Goal: Information Seeking & Learning: Learn about a topic

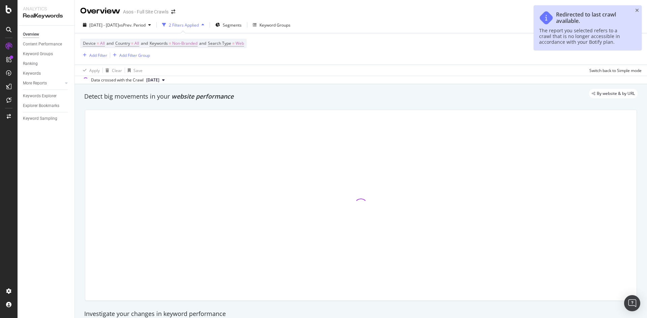
click at [639, 10] on div "Redirected to last crawl available. The report you selected refers to a crawl t…" at bounding box center [588, 27] width 108 height 45
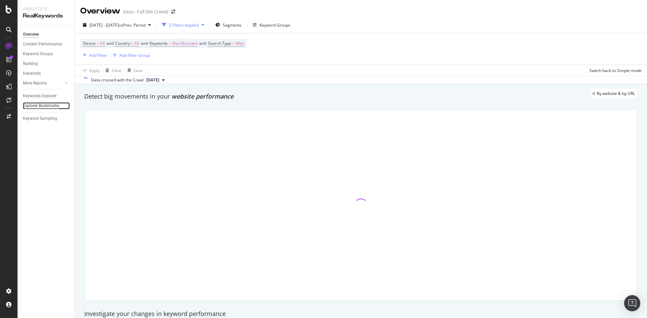
click at [44, 108] on div "Explorer Bookmarks" at bounding box center [41, 105] width 36 height 7
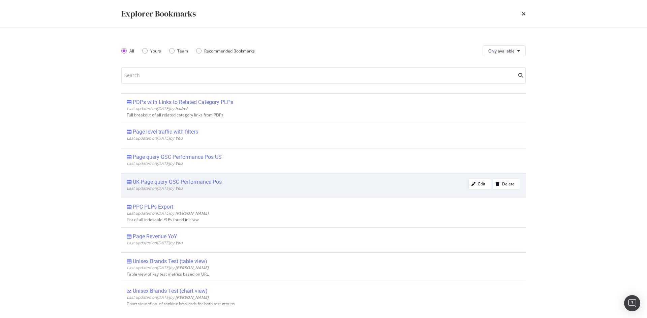
click at [218, 182] on div "UK Page query GSC Performance Pos" at bounding box center [177, 182] width 89 height 7
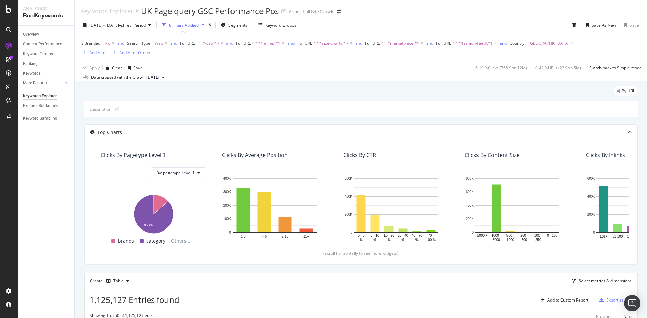
click at [266, 45] on span "^.*/refine/.*$" at bounding box center [267, 43] width 25 height 9
click at [216, 70] on div "Apply Clear Save 6.19 % Clicks ( 768K on 12M ) 0.42 % URLs ( 22K on 5M ) Switch…" at bounding box center [361, 67] width 572 height 11
click at [260, 44] on span "^.*/refine/.*$" at bounding box center [267, 43] width 25 height 9
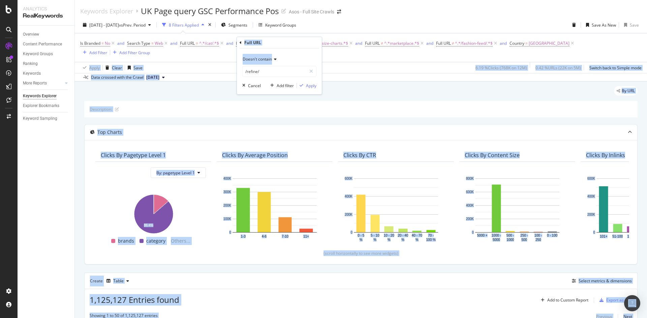
drag, startPoint x: 319, startPoint y: 65, endPoint x: 320, endPoint y: 61, distance: 3.5
click at [348, 61] on body "Analytics RealKeywords Overview Content Performance Keyword Groups Ranking Keyw…" at bounding box center [323, 159] width 647 height 318
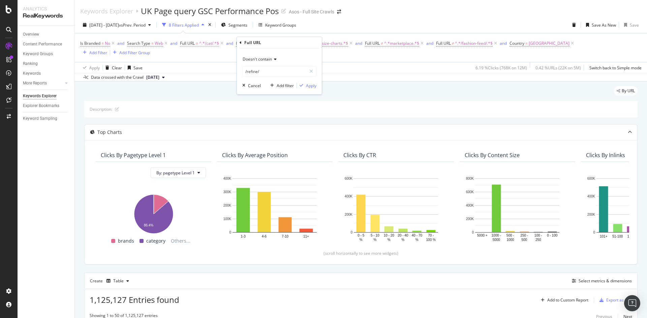
click at [187, 42] on span "Full URL" at bounding box center [187, 43] width 15 height 6
click at [311, 72] on div "Apply Clear Save 6.19 % Clicks ( 768K on 12M ) 0.42 % URLs ( 22K on 5M ) Switch…" at bounding box center [361, 67] width 572 height 11
click at [201, 45] on span "^.*/cat/.*$" at bounding box center [209, 43] width 20 height 9
click at [296, 56] on div "Is Branded = No and Search Type = Web and Full URL = ^.*/cat/.*$ and Full URL ≠…" at bounding box center [360, 48] width 561 height 18
click at [265, 46] on span "^.*/refine/.*$" at bounding box center [267, 43] width 25 height 9
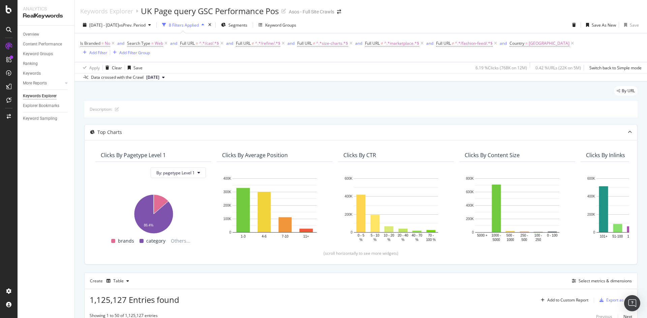
click at [203, 55] on div "Is Branded = No and Search Type = Web and Full URL = ^.*/cat/.*$ and Full URL ≠…" at bounding box center [360, 48] width 561 height 18
click at [198, 44] on span "=" at bounding box center [197, 43] width 2 height 6
click at [157, 57] on div "Is Branded = No and Search Type = Web and Full URL = ^.*/cat/.*$ and Full URL ≠…" at bounding box center [360, 48] width 561 height 18
click at [204, 45] on span "^.*/cat/.*$" at bounding box center [209, 43] width 20 height 9
click at [286, 60] on div "Is Branded = No and Search Type = Web and Full URL = ^.*/cat/.*$ and Full URL ≠…" at bounding box center [360, 47] width 561 height 29
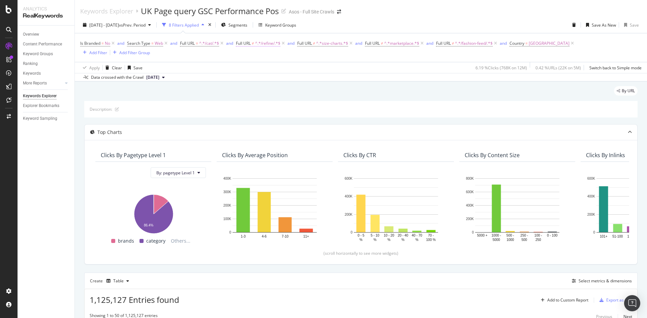
click at [277, 41] on span "^.*/refine/.*$" at bounding box center [267, 43] width 25 height 9
click at [354, 61] on div "Is Branded = No and Search Type = Web and Full URL = ^.*/cat/.*$ and Full URL ≠…" at bounding box center [360, 47] width 561 height 29
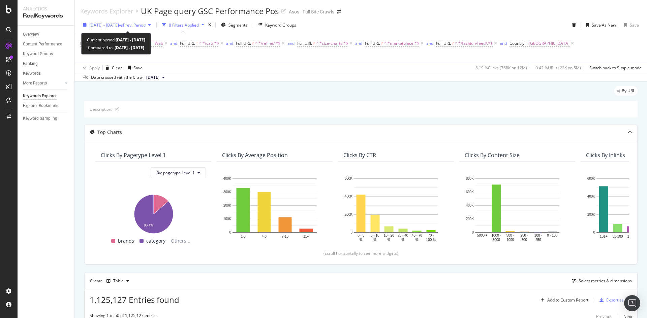
click at [137, 28] on div "[DATE] - [DATE] vs Prev. Period" at bounding box center [116, 25] width 73 height 10
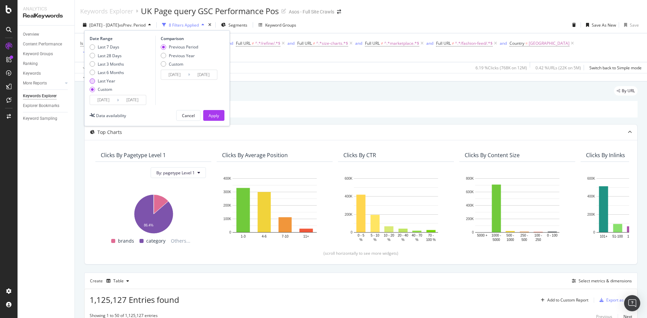
click at [91, 82] on div "Last Year" at bounding box center [92, 80] width 5 height 5
type input "[DATE]"
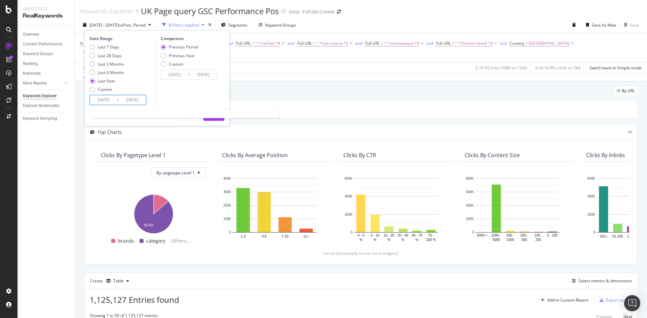
click at [116, 97] on input "[DATE]" at bounding box center [103, 99] width 27 height 9
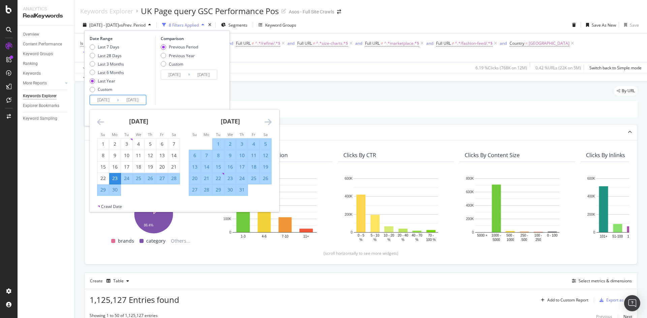
click at [228, 85] on div "Date Range Last 7 Days Last 28 Days Last 3 Months Last 6 Months Last Year Custo…" at bounding box center [157, 78] width 146 height 96
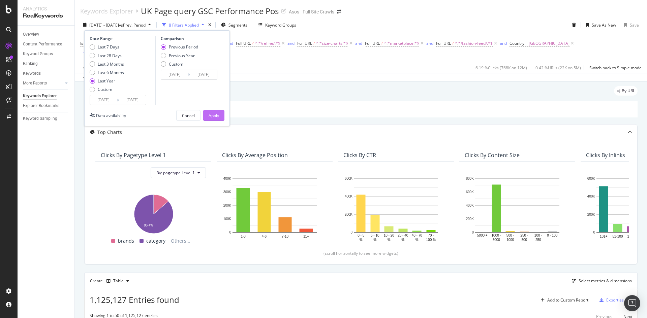
click at [212, 115] on div "Apply" at bounding box center [214, 116] width 10 height 6
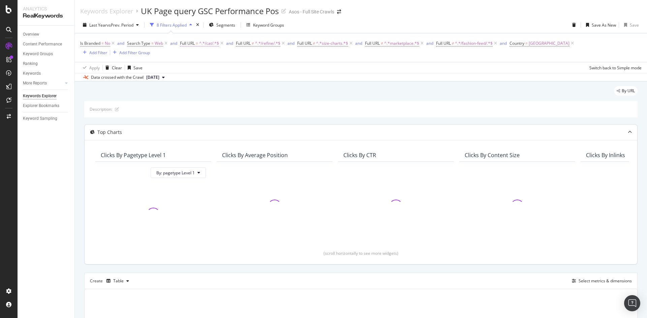
click at [207, 48] on span "^.*/cat/.*$" at bounding box center [209, 43] width 20 height 9
click at [302, 69] on div "Apply Clear Save Switch back to Simple mode" at bounding box center [361, 67] width 572 height 11
click at [250, 45] on span "Full URL" at bounding box center [243, 43] width 15 height 6
click at [333, 66] on div "Apply Clear Save Switch back to Simple mode" at bounding box center [361, 67] width 572 height 11
click at [221, 27] on span "Segments" at bounding box center [225, 25] width 19 height 6
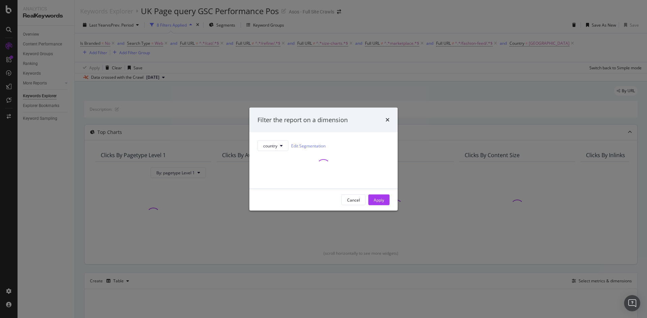
click at [462, 49] on div "Filter the report on a dimension country Edit Segmentation Cancel Apply" at bounding box center [323, 159] width 647 height 318
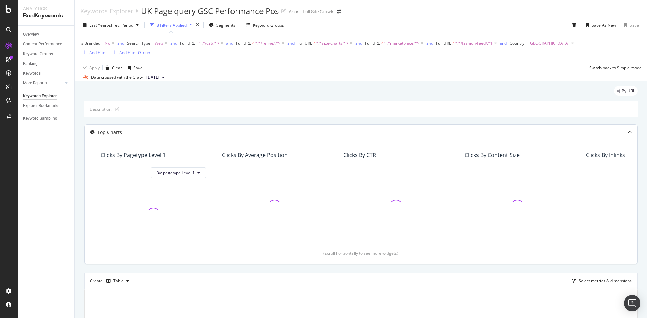
click at [541, 44] on span "[GEOGRAPHIC_DATA]" at bounding box center [549, 43] width 41 height 9
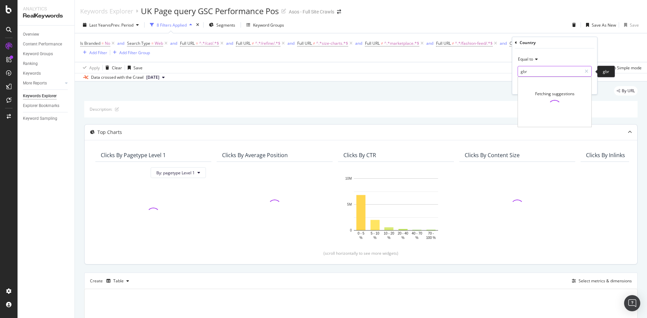
click at [540, 72] on input "gbr" at bounding box center [550, 71] width 64 height 11
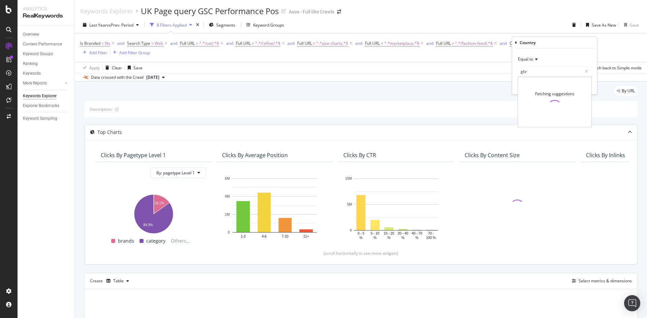
click at [554, 56] on div "Equal to" at bounding box center [554, 59] width 74 height 11
click at [542, 49] on div "Equal to Equal to Not equal to Starts with Doesn't start with Ends with Doesn't…" at bounding box center [554, 72] width 85 height 46
click at [548, 73] on input "gbr" at bounding box center [550, 71] width 64 height 11
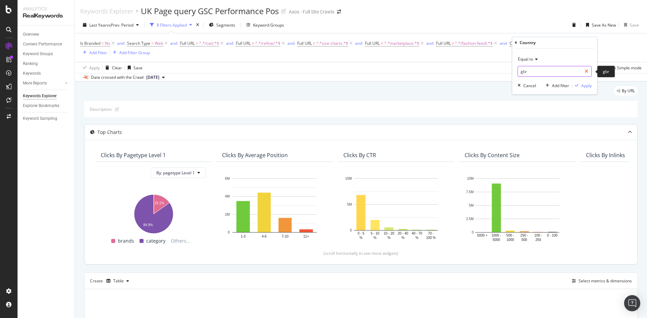
click at [588, 70] on div at bounding box center [586, 71] width 10 height 11
click at [580, 70] on input "text" at bounding box center [554, 71] width 73 height 11
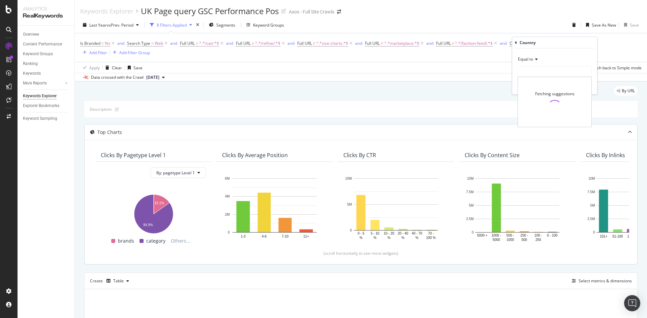
click at [554, 77] on div "Fetching suggestions" at bounding box center [554, 102] width 73 height 50
click at [437, 60] on div "Is Branded = No and Search Type = Web and Full URL = ^.*/cat/.*$ and Full URL ≠…" at bounding box center [360, 47] width 561 height 29
click at [534, 46] on span "[GEOGRAPHIC_DATA]" at bounding box center [549, 43] width 41 height 9
click at [542, 69] on input "gbr" at bounding box center [550, 71] width 64 height 11
click at [585, 72] on icon at bounding box center [586, 71] width 4 height 5
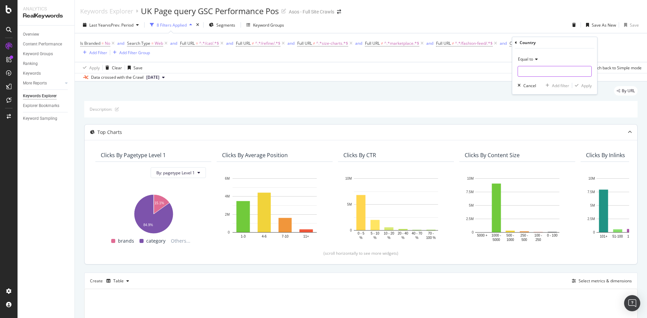
click at [554, 75] on input "text" at bounding box center [554, 71] width 73 height 11
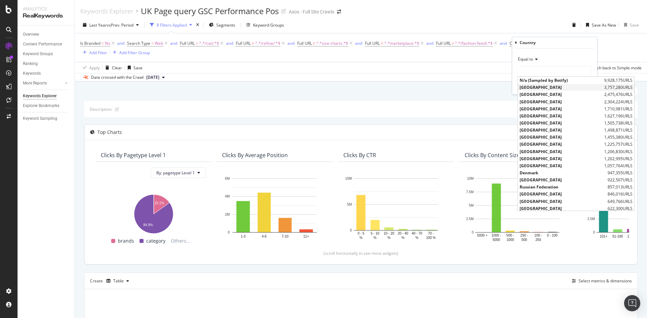
click at [549, 87] on span "[GEOGRAPHIC_DATA]" at bounding box center [560, 88] width 83 height 6
type input "[GEOGRAPHIC_DATA]"
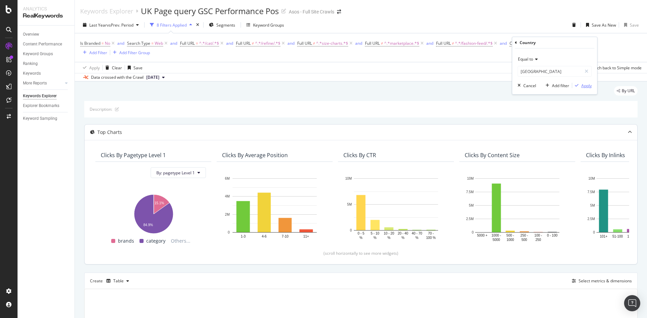
click at [584, 85] on div "Apply" at bounding box center [586, 86] width 10 height 6
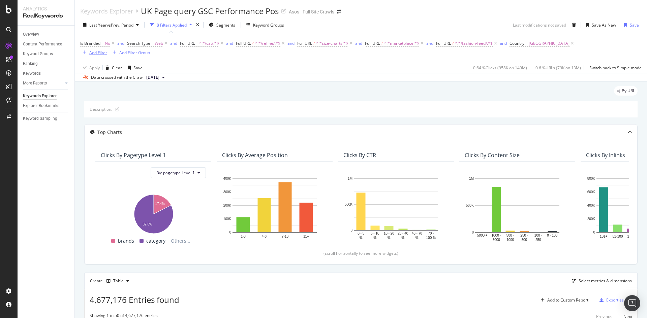
click at [98, 56] on div "Add Filter" at bounding box center [93, 52] width 27 height 7
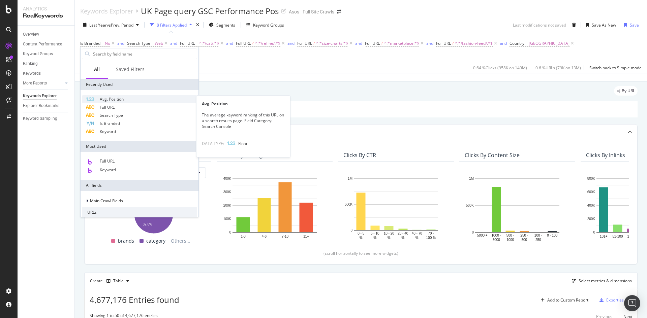
click at [118, 99] on span "Avg. Position" at bounding box center [112, 99] width 24 height 6
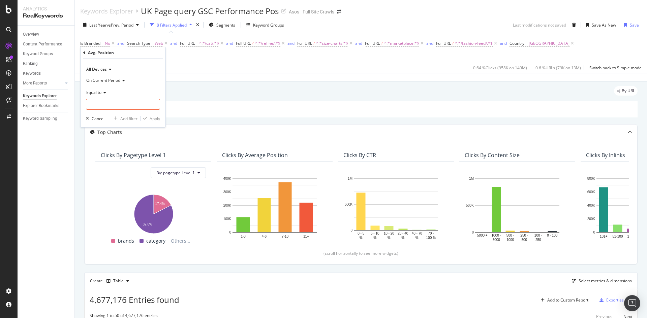
click at [106, 91] on div "Equal to" at bounding box center [123, 92] width 74 height 11
click at [108, 126] on div "Less than" at bounding box center [124, 123] width 72 height 9
click at [127, 104] on input "number" at bounding box center [123, 104] width 74 height 11
type input "11"
click at [153, 120] on div "Apply" at bounding box center [155, 119] width 10 height 6
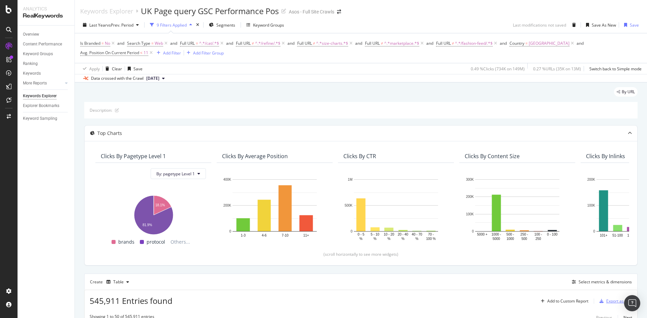
click at [606, 301] on div "Export as CSV" at bounding box center [619, 301] width 26 height 6
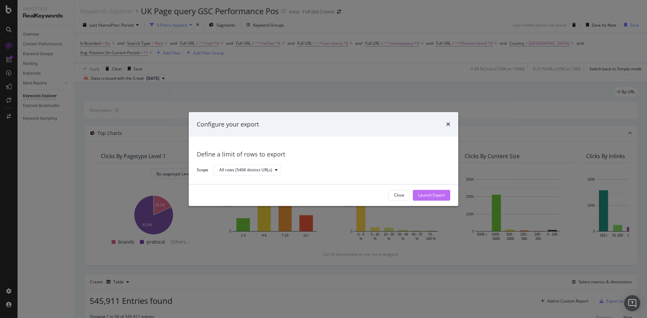
click at [432, 195] on div "Launch Export" at bounding box center [431, 196] width 27 height 6
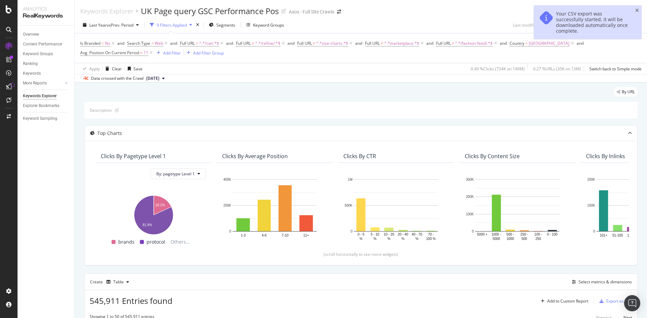
click at [254, 46] on span "Full URL ≠ ^.*/refine/.*$" at bounding box center [261, 43] width 50 height 9
click at [267, 44] on span "^.*/refine/.*$" at bounding box center [267, 43] width 25 height 9
click at [347, 69] on div "Apply Clear Save 0.49 % Clicks ( 734K on 149M ) 0.27 % URLs ( 35K on 13M ) Swit…" at bounding box center [361, 68] width 572 height 11
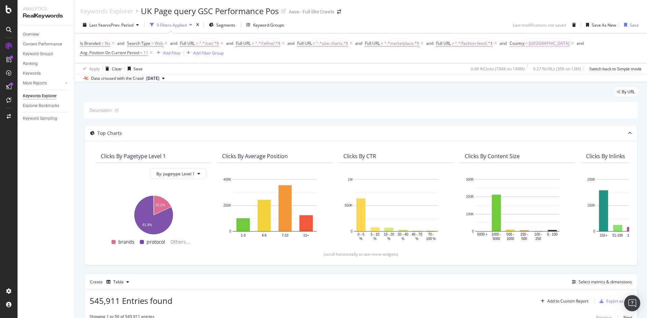
click at [543, 43] on span "[GEOGRAPHIC_DATA]" at bounding box center [549, 43] width 41 height 9
click at [530, 80] on div "Equal to [GEOGRAPHIC_DATA] [GEOGRAPHIC_DATA] Cancel Add filter Apply" at bounding box center [554, 72] width 85 height 46
type input "[GEOGRAPHIC_DATA]"
click at [587, 72] on icon at bounding box center [586, 71] width 4 height 5
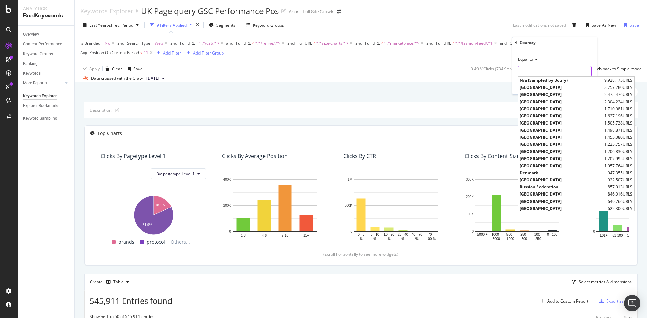
click at [560, 75] on input "text" at bounding box center [554, 71] width 73 height 11
click at [546, 94] on span "[GEOGRAPHIC_DATA]" at bounding box center [560, 95] width 83 height 6
type input "[GEOGRAPHIC_DATA]"
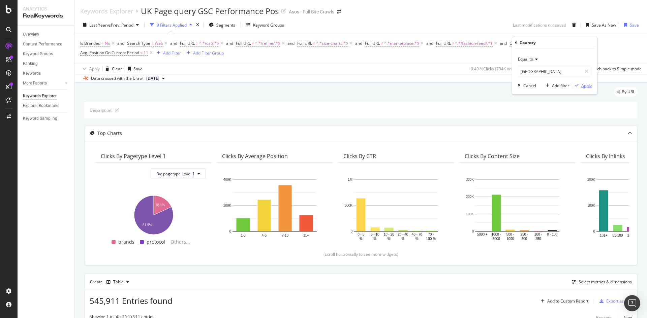
click at [588, 85] on div "Apply" at bounding box center [586, 86] width 10 height 6
